Goal: Information Seeking & Learning: Learn about a topic

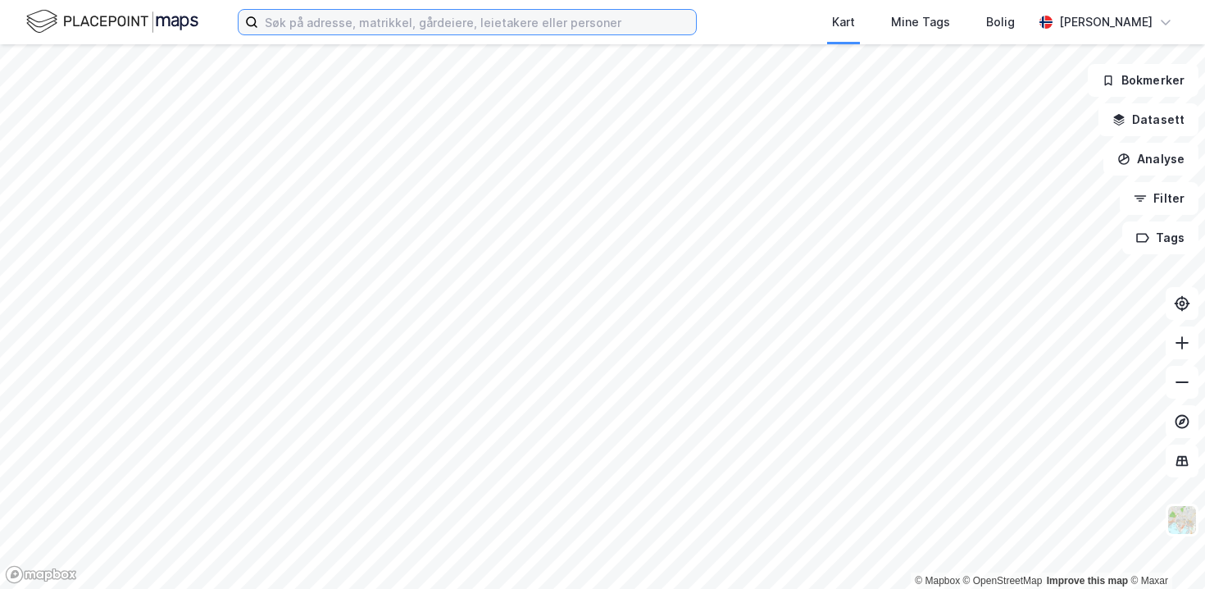
click at [423, 29] on input at bounding box center [477, 22] width 438 height 25
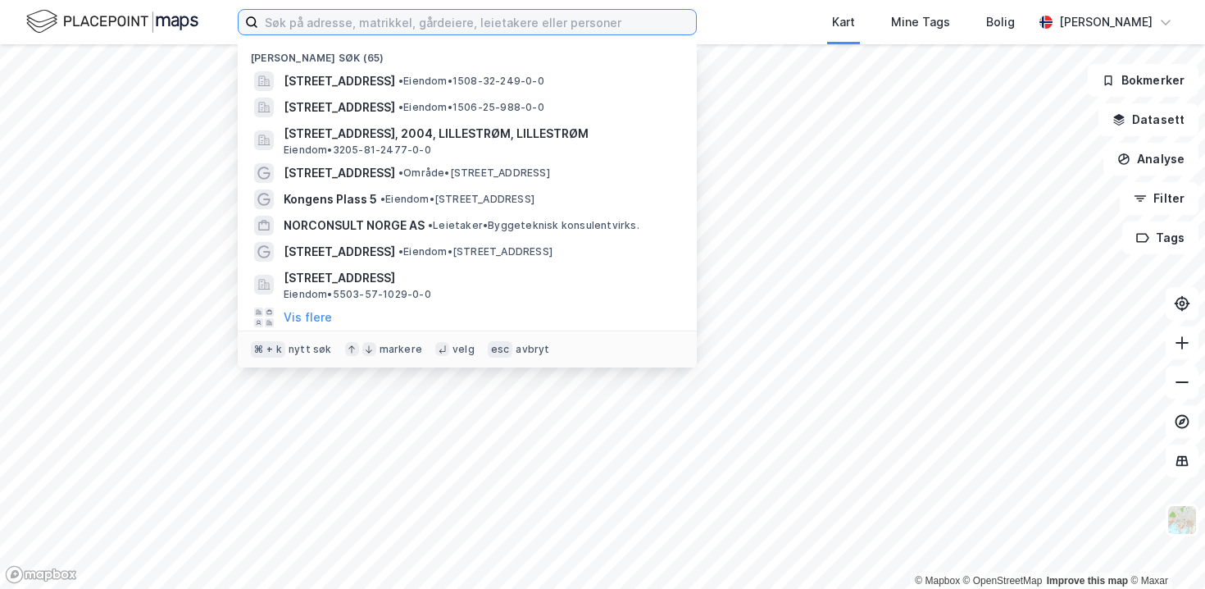
paste input "[STREET_ADDRESS]"
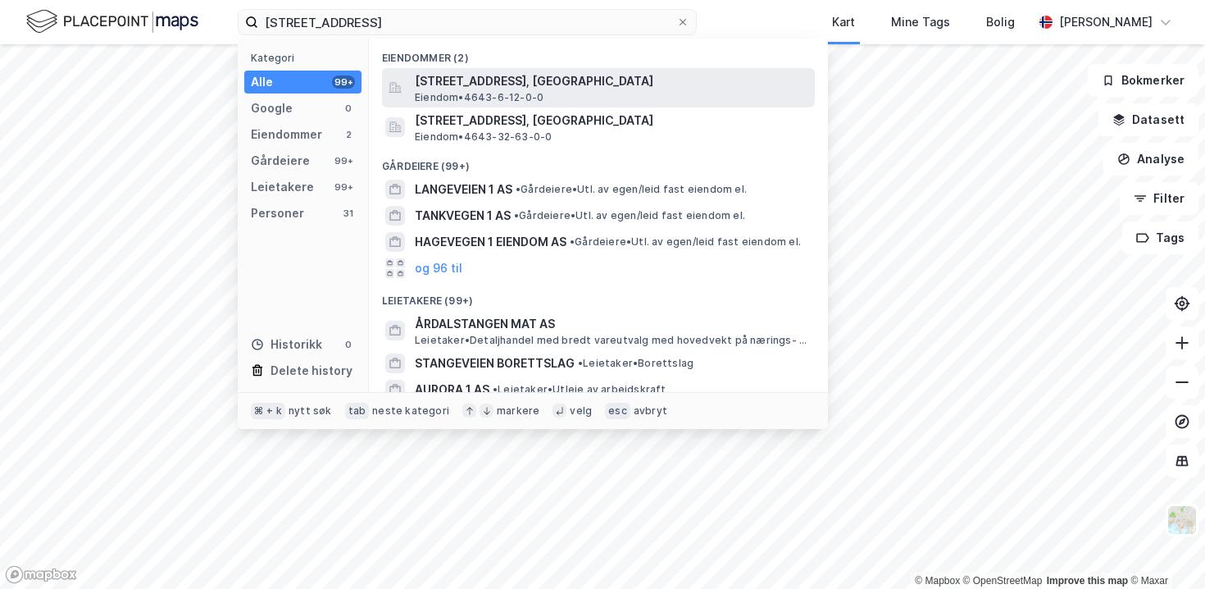
click at [467, 95] on span "Eiendom • 4643-6-12-0-0" at bounding box center [479, 97] width 129 height 13
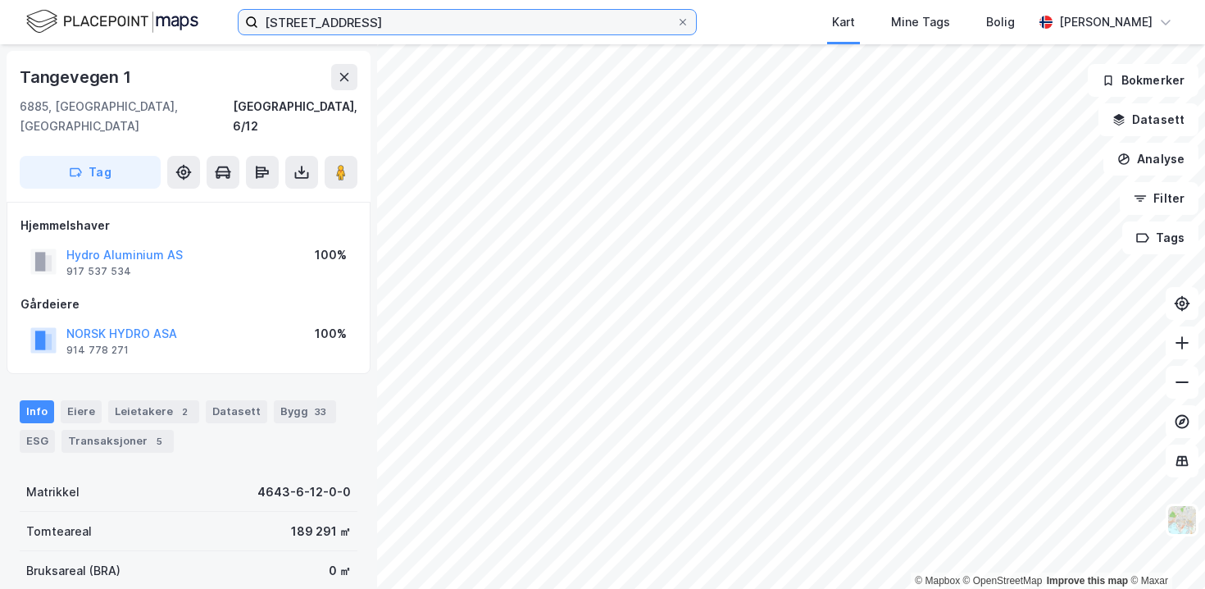
click at [316, 16] on input "[STREET_ADDRESS]" at bounding box center [467, 22] width 418 height 25
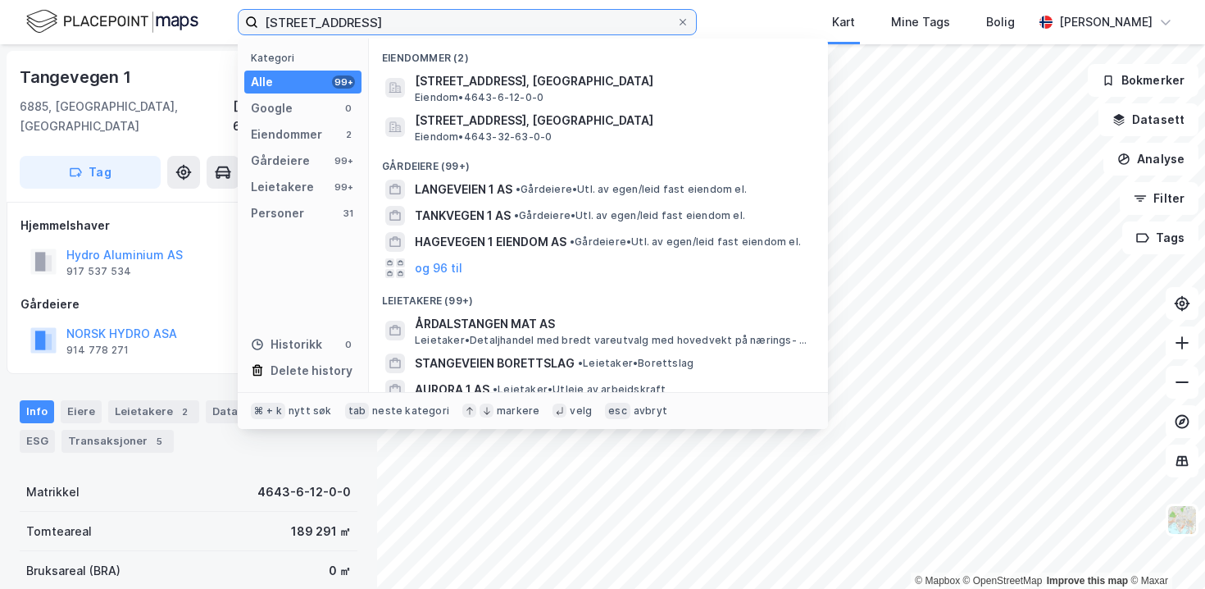
click at [316, 16] on input "[STREET_ADDRESS]" at bounding box center [467, 22] width 418 height 25
paste input "Vollan 1, 6300 [GEOGRAPHIC_DATA]"
type input "Vollan 1, 6300 [GEOGRAPHIC_DATA]"
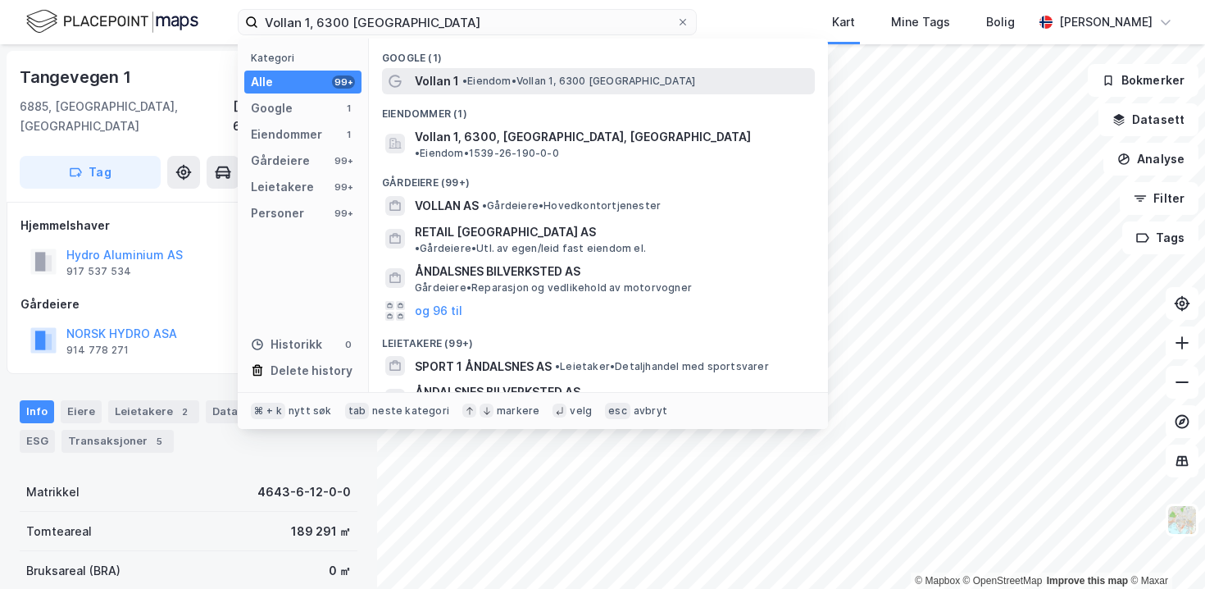
click at [448, 84] on span "Vollan 1" at bounding box center [437, 81] width 44 height 20
